Goal: Information Seeking & Learning: Check status

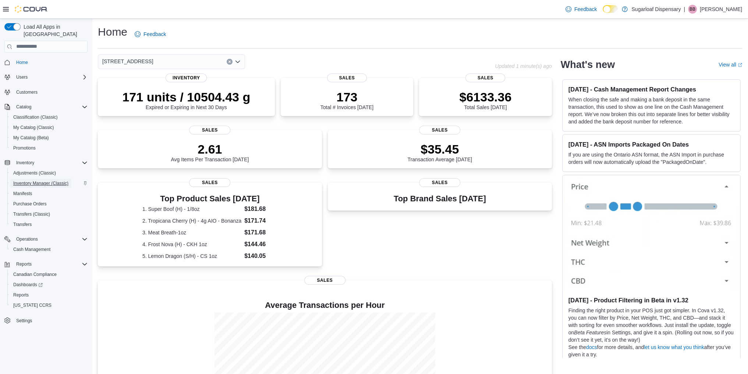
click at [36, 181] on span "Inventory Manager (Classic)" at bounding box center [40, 184] width 55 height 6
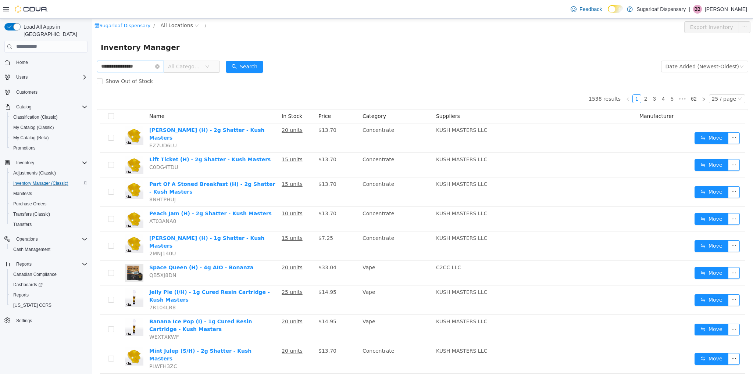
type input "**********"
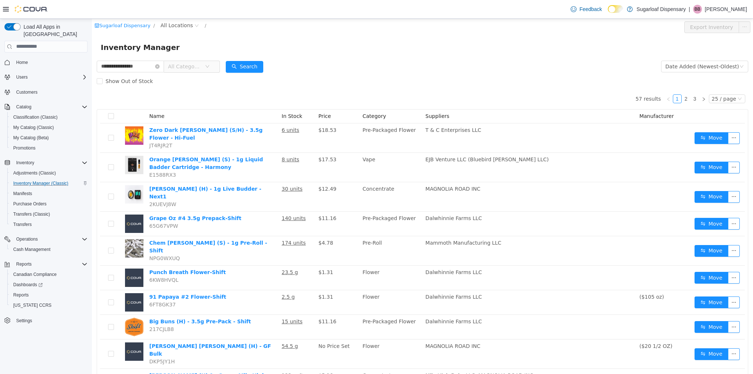
click at [196, 65] on span "All Categories" at bounding box center [184, 66] width 33 height 7
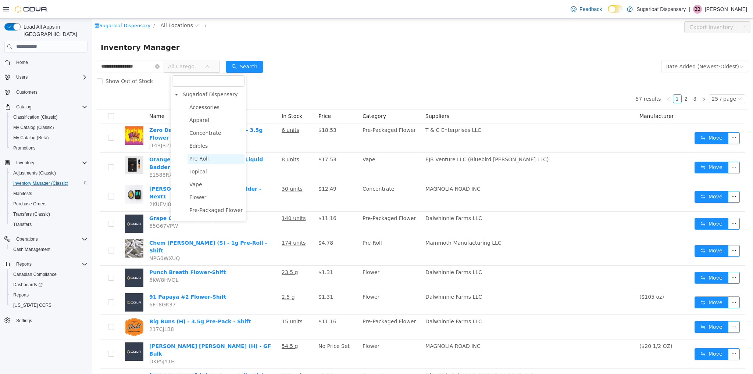
click at [200, 160] on span "Pre-Roll" at bounding box center [198, 159] width 19 height 6
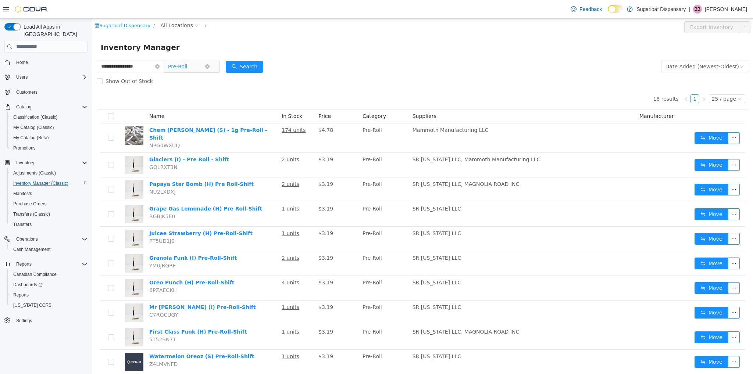
click at [186, 68] on span "Pre-Roll" at bounding box center [177, 66] width 19 height 11
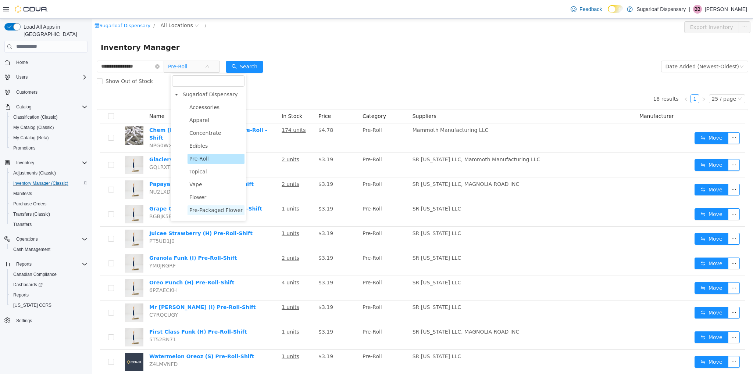
click at [207, 211] on span "Pre-Packaged Flower" at bounding box center [215, 210] width 53 height 6
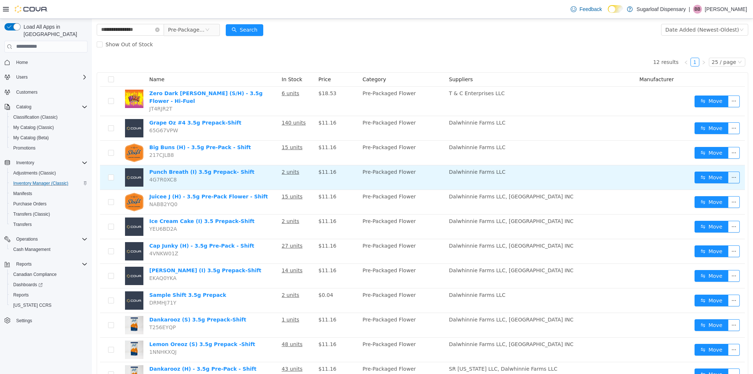
scroll to position [44, 0]
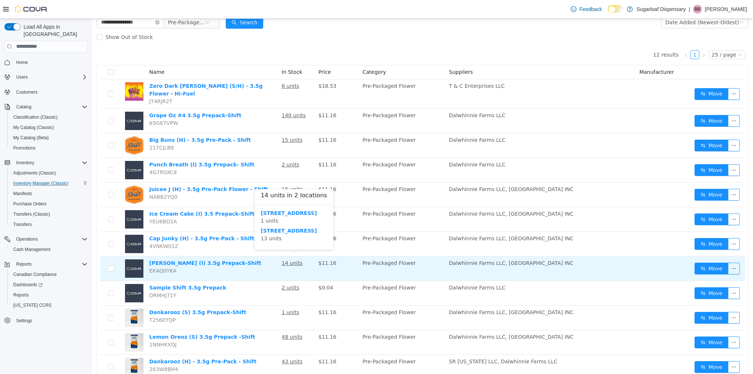
click at [288, 260] on u "14 units" at bounding box center [292, 263] width 21 height 6
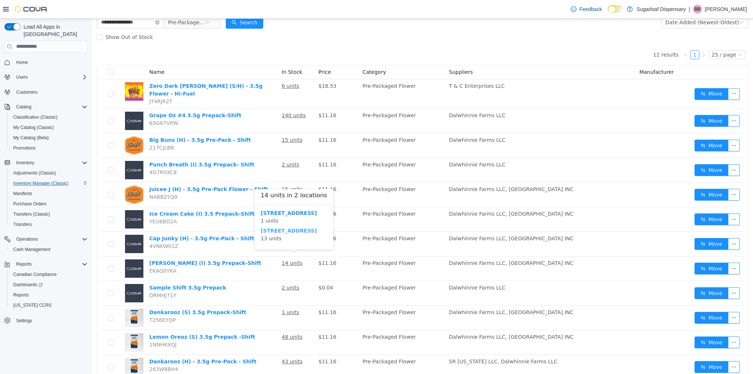
click at [288, 232] on b "[STREET_ADDRESS]" at bounding box center [289, 231] width 56 height 6
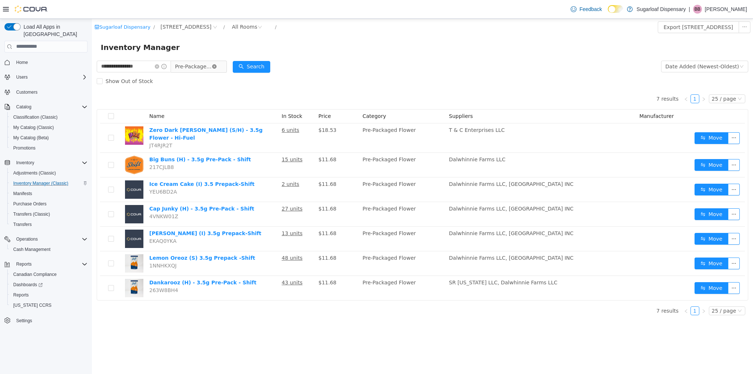
click at [217, 68] on icon "icon: close-circle" at bounding box center [214, 66] width 4 height 4
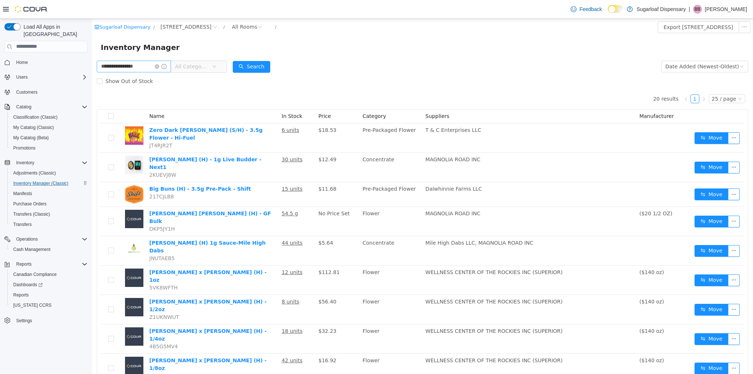
click at [166, 65] on span at bounding box center [161, 66] width 12 height 5
click at [159, 68] on icon "icon: close-circle" at bounding box center [157, 66] width 4 height 4
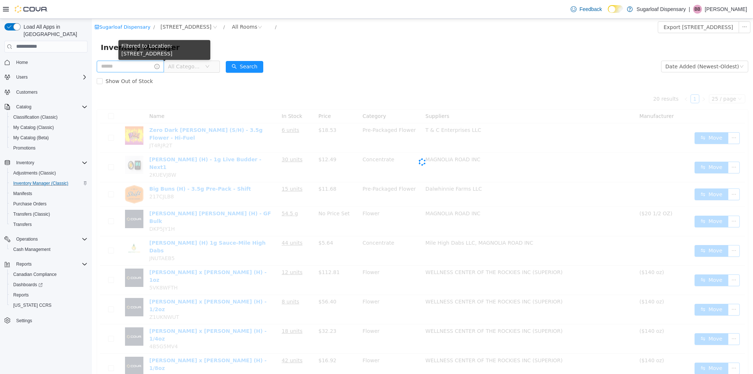
click at [196, 72] on span "All Categories" at bounding box center [186, 66] width 37 height 11
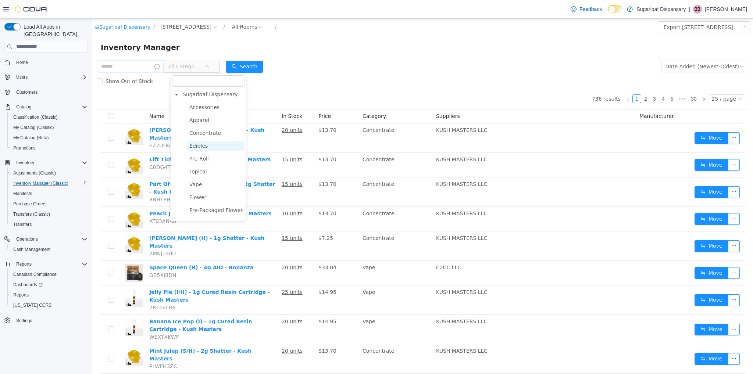
click at [199, 145] on span "Edibles" at bounding box center [198, 146] width 18 height 6
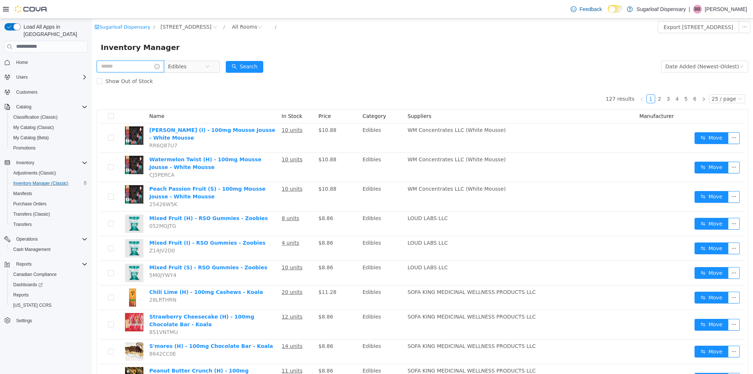
click at [135, 65] on input "text" at bounding box center [130, 66] width 67 height 12
type input "***"
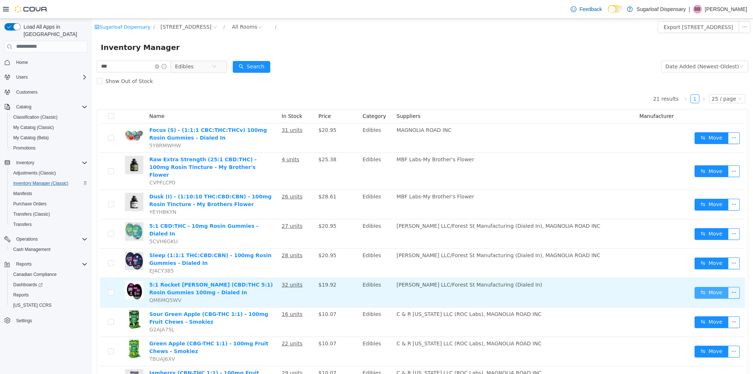
click at [713, 287] on button "Move" at bounding box center [712, 293] width 34 height 12
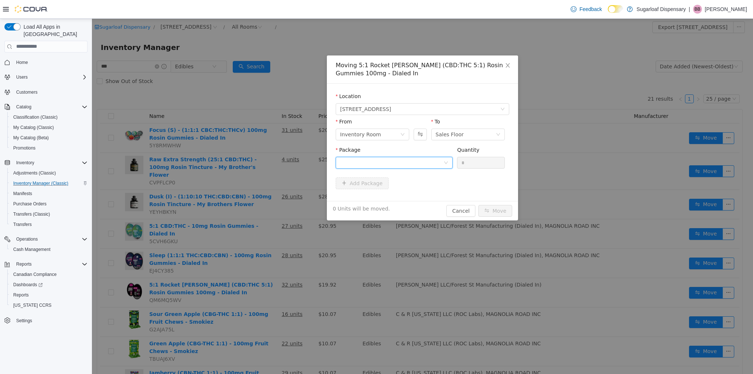
click at [424, 167] on div at bounding box center [391, 162] width 103 height 11
click at [393, 189] on strong "1A4000B000375F1000150232" at bounding box center [383, 189] width 87 height 6
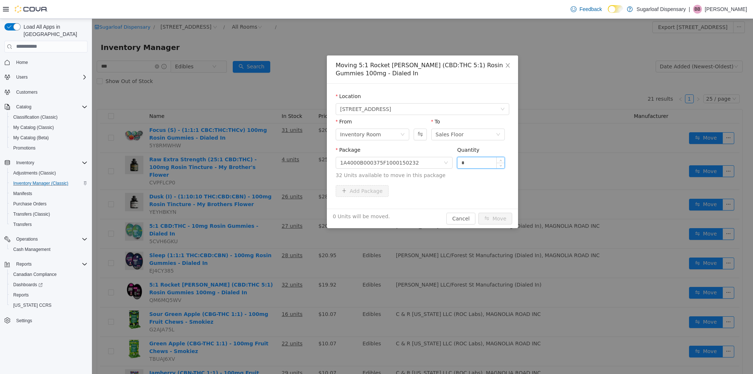
click at [488, 162] on input "*" at bounding box center [480, 162] width 47 height 11
type input "**"
click at [497, 218] on button "Move" at bounding box center [495, 219] width 34 height 12
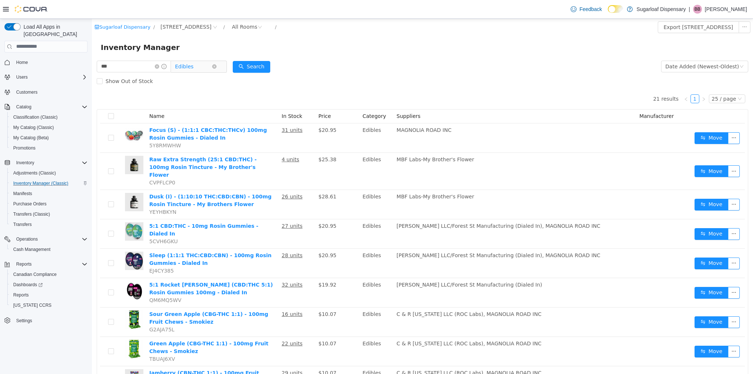
click at [212, 66] on span "Edibles" at bounding box center [193, 66] width 37 height 11
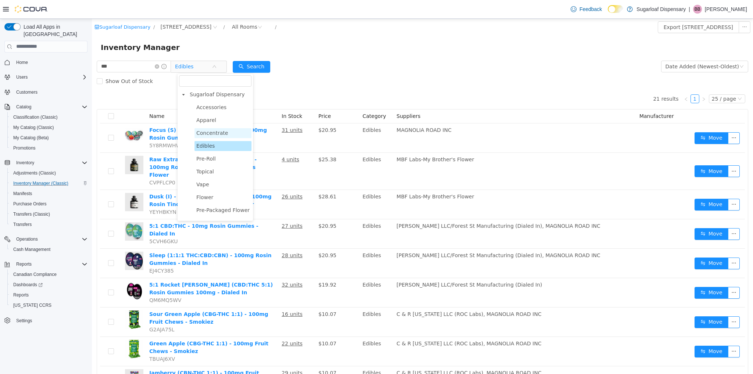
click at [212, 133] on span "Concentrate" at bounding box center [212, 133] width 32 height 6
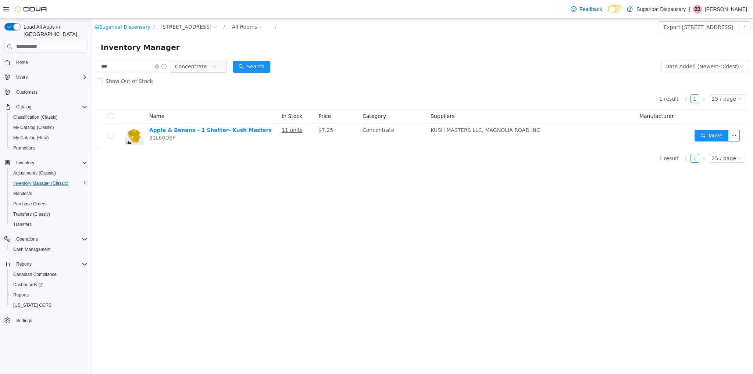
click at [165, 69] on span at bounding box center [161, 66] width 12 height 5
click at [159, 67] on icon "icon: close-circle" at bounding box center [157, 66] width 4 height 4
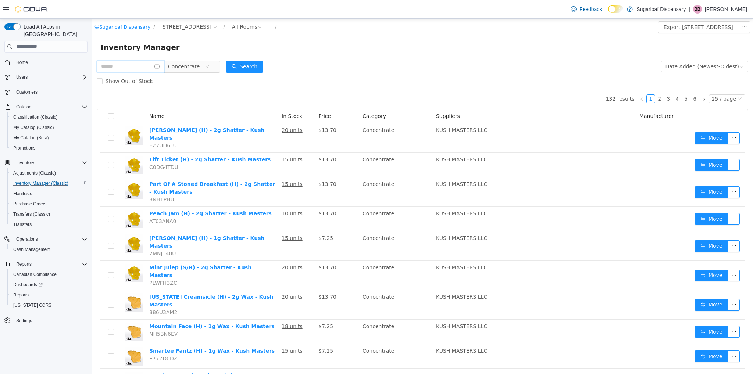
click at [149, 66] on input "text" at bounding box center [130, 66] width 67 height 12
type input "**********"
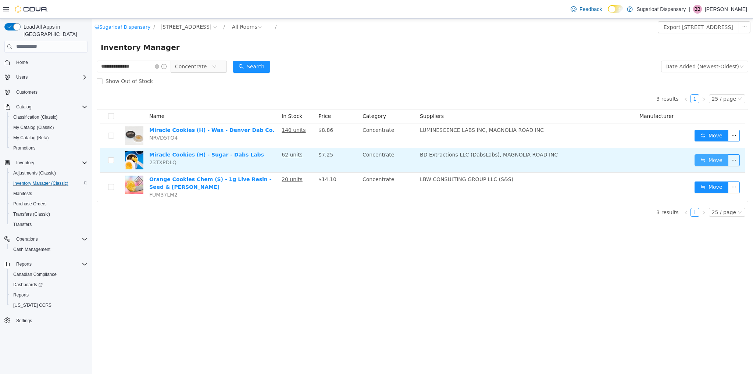
click at [712, 162] on button "Move" at bounding box center [712, 160] width 34 height 12
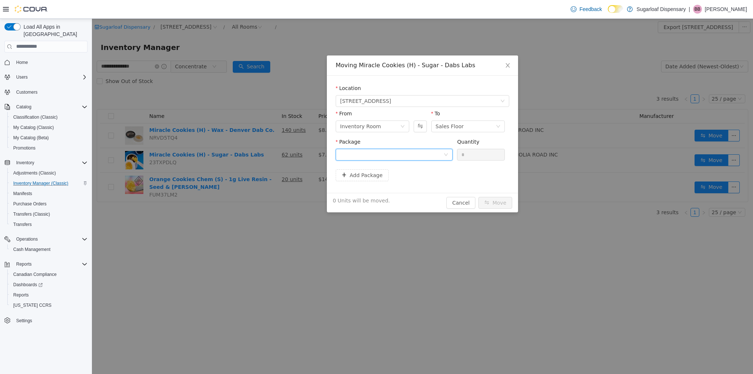
click at [415, 157] on div at bounding box center [391, 154] width 103 height 11
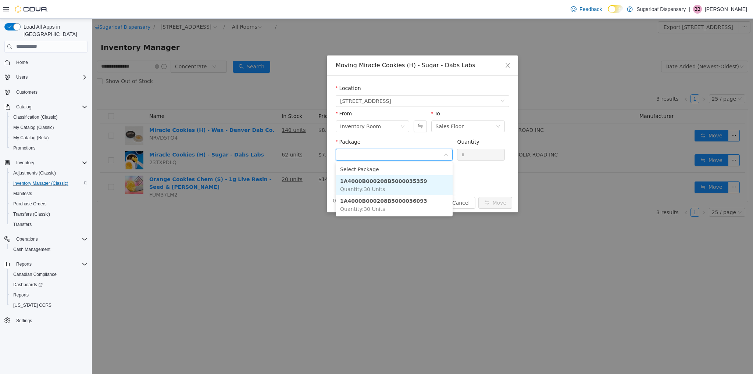
click at [393, 192] on li "1A4000B000208B5000035359 Quantity : 30 Units" at bounding box center [394, 185] width 117 height 20
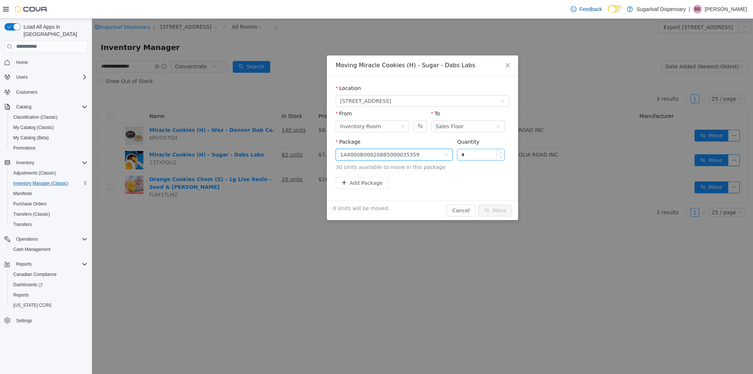
click at [483, 154] on input "*" at bounding box center [480, 154] width 47 height 11
type input "**"
click at [499, 209] on button "Move" at bounding box center [495, 210] width 34 height 12
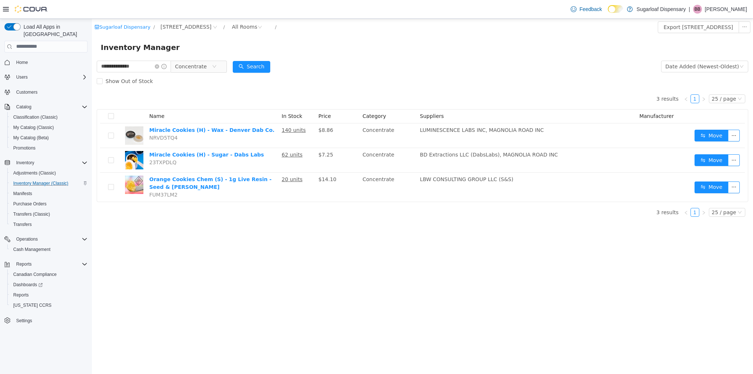
click at [506, 214] on div "3 results 1 25 / page Name In Stock Price Category Suppliers Manufacturer Mirac…" at bounding box center [423, 155] width 652 height 134
click at [37, 247] on span "Cash Management" at bounding box center [31, 250] width 37 height 6
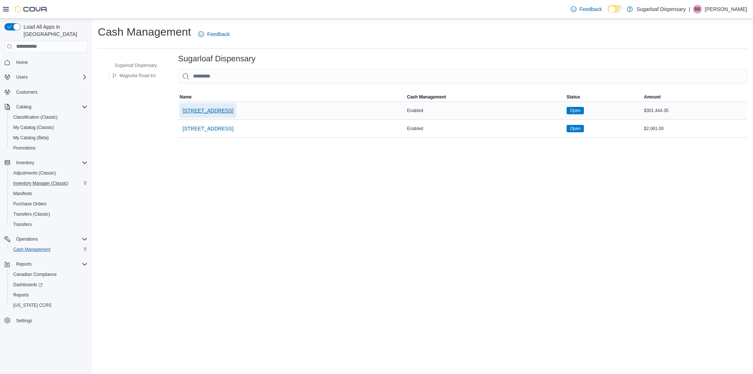
click at [214, 109] on span "[STREET_ADDRESS]" at bounding box center [208, 110] width 51 height 7
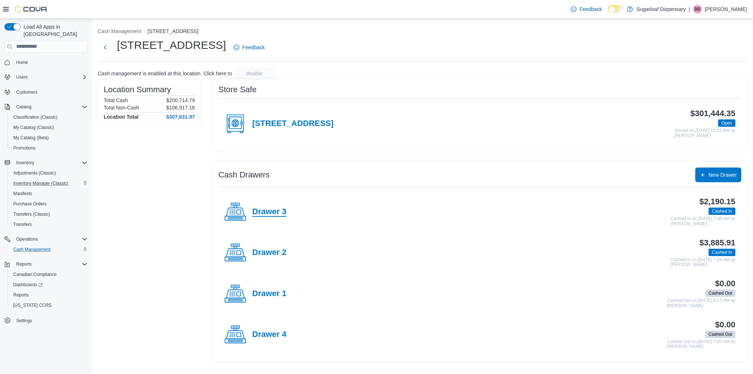
click at [264, 214] on h4 "Drawer 3" at bounding box center [269, 212] width 34 height 10
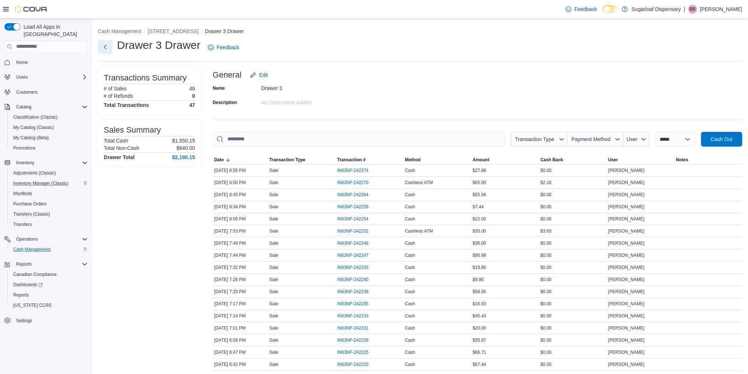
click at [101, 45] on button "Next" at bounding box center [105, 47] width 15 height 15
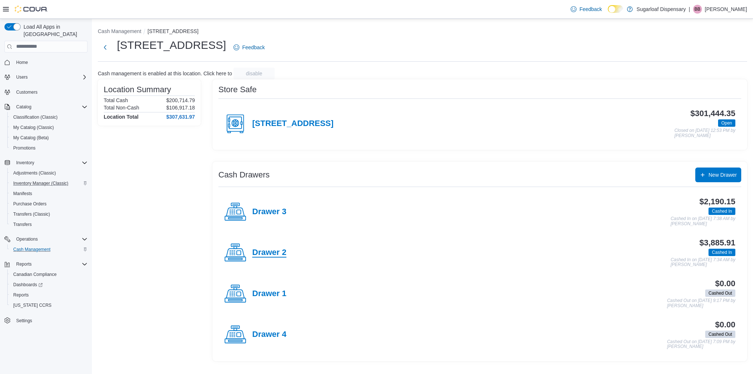
click at [262, 249] on h4 "Drawer 2" at bounding box center [269, 253] width 34 height 10
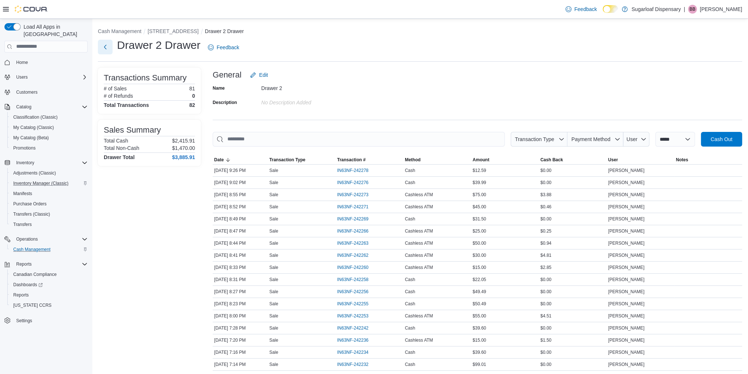
click at [104, 44] on button "Next" at bounding box center [105, 47] width 15 height 15
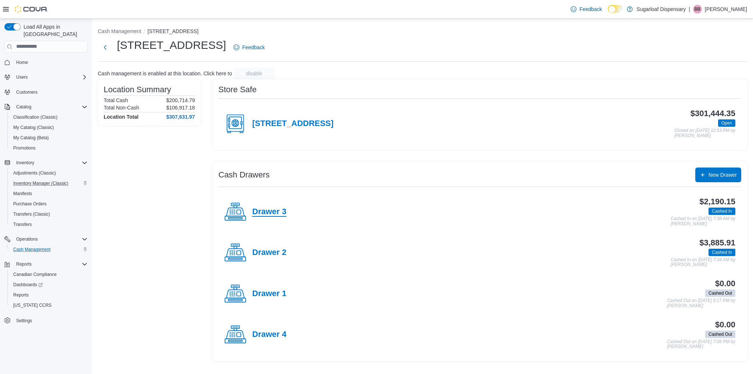
click at [256, 212] on h4 "Drawer 3" at bounding box center [269, 212] width 34 height 10
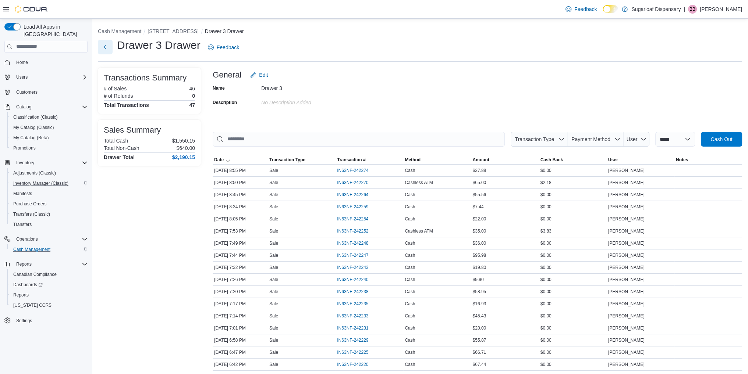
click at [101, 46] on button "Next" at bounding box center [105, 47] width 15 height 15
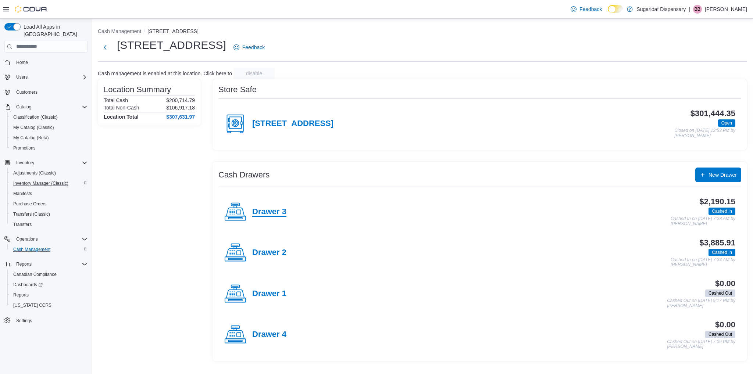
click at [260, 215] on h4 "Drawer 3" at bounding box center [269, 212] width 34 height 10
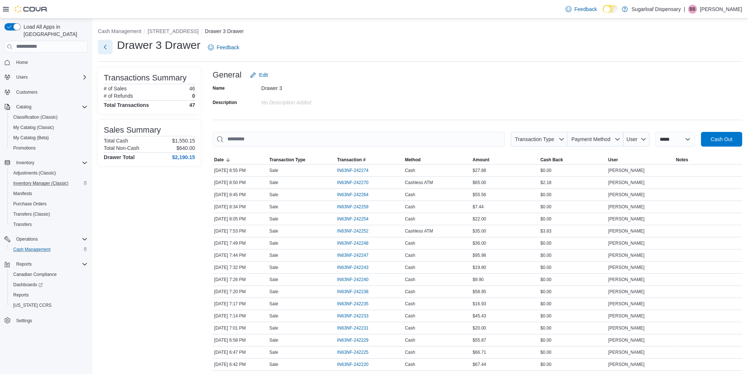
click at [104, 47] on button "Next" at bounding box center [105, 47] width 15 height 15
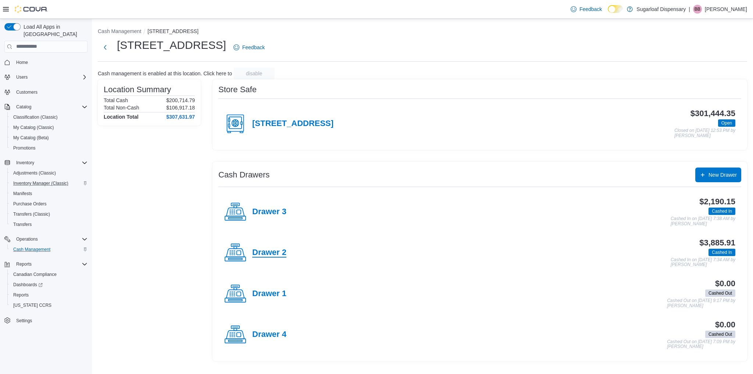
click at [279, 256] on h4 "Drawer 2" at bounding box center [269, 253] width 34 height 10
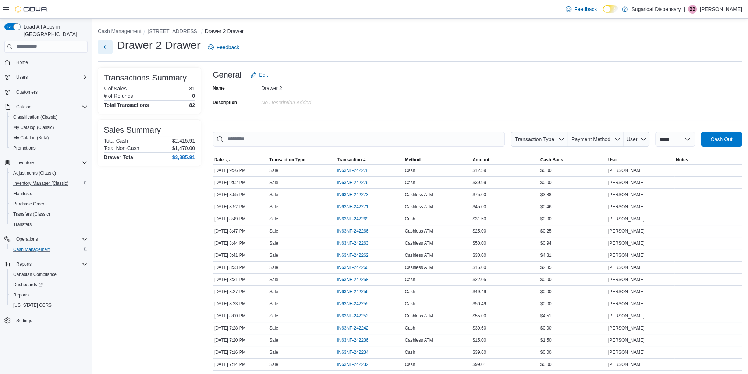
click at [106, 47] on button "Next" at bounding box center [105, 47] width 15 height 15
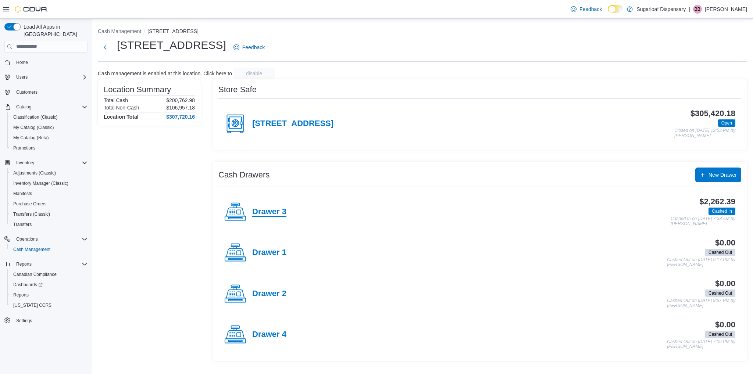
click at [270, 211] on h4 "Drawer 3" at bounding box center [269, 212] width 34 height 10
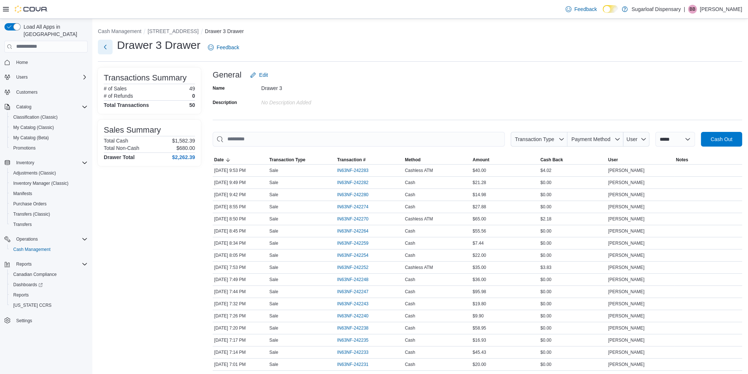
click at [103, 47] on button "Next" at bounding box center [105, 47] width 15 height 15
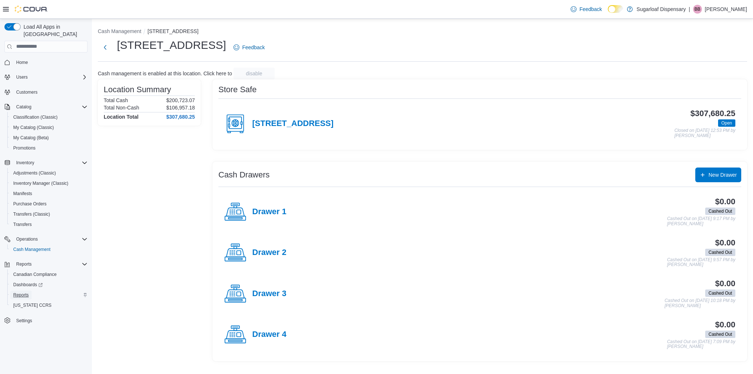
click at [22, 292] on span "Reports" at bounding box center [20, 295] width 15 height 6
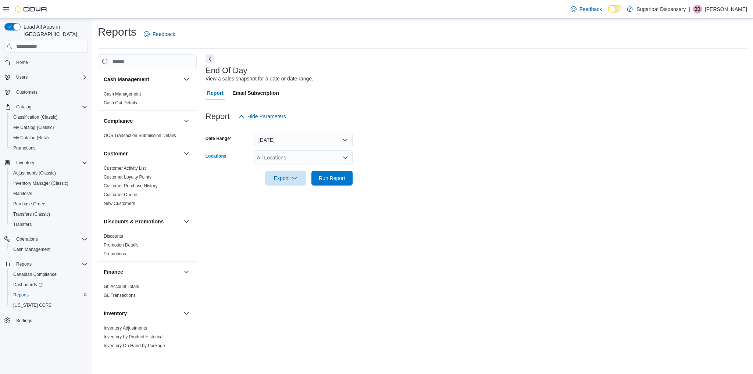
click at [322, 163] on div "All Locations" at bounding box center [303, 157] width 99 height 15
click at [312, 181] on span "[STREET_ADDRESS]" at bounding box center [295, 180] width 51 height 7
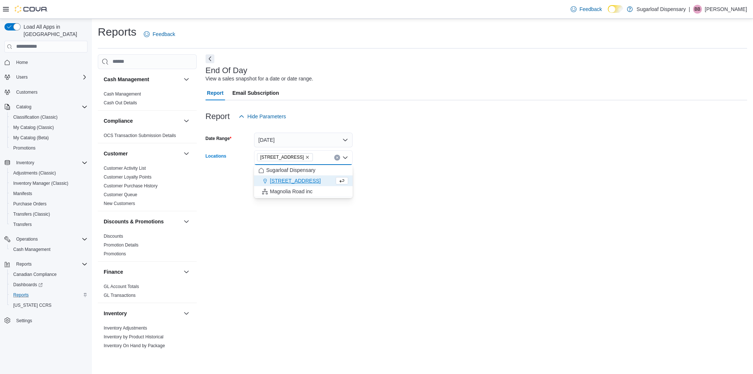
click at [435, 161] on form "Date Range Today Locations 336 East Chestnut St Combo box. Selected. 336 East C…" at bounding box center [477, 155] width 542 height 62
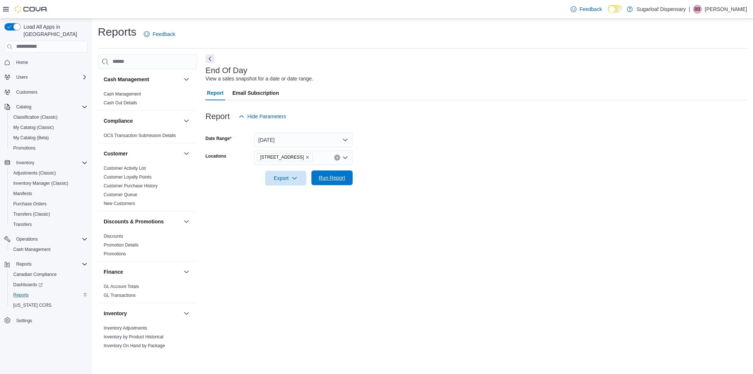
click at [342, 177] on span "Run Report" at bounding box center [332, 177] width 26 height 7
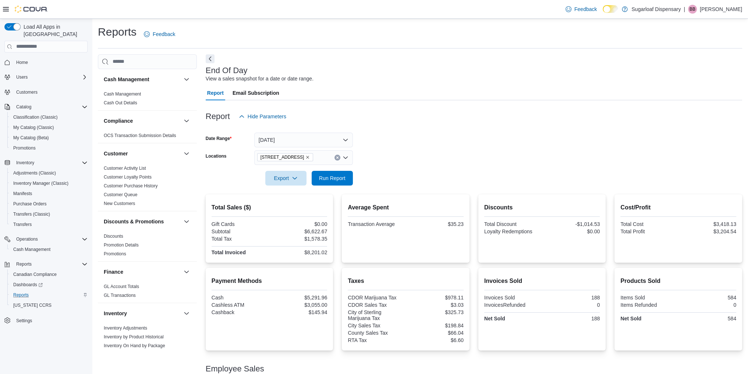
click at [635, 157] on form "Date Range Today Locations 336 East Chestnut St Export Run Report" at bounding box center [474, 155] width 536 height 62
click at [569, 84] on div "End Of Day View a sales snapshot for a date or date range. Report Email Subscri…" at bounding box center [474, 267] width 536 height 427
click at [638, 155] on form "Date Range Today Locations 336 East Chestnut St Export Run Report" at bounding box center [474, 155] width 536 height 62
click at [463, 333] on div "$66.04" at bounding box center [435, 333] width 56 height 6
click at [570, 146] on form "Date Range Today Locations 336 East Chestnut St Export Run Report" at bounding box center [474, 155] width 536 height 62
